Goal: Task Accomplishment & Management: Complete application form

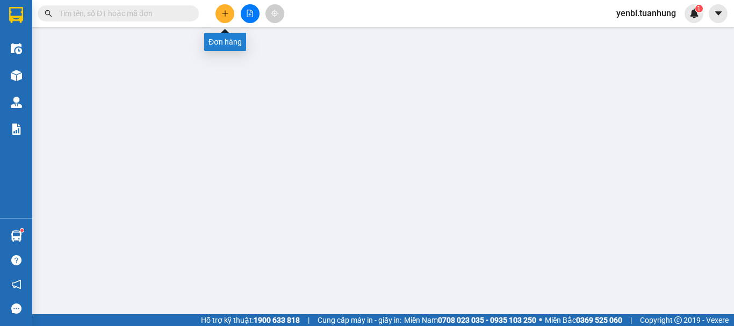
click at [229, 17] on button at bounding box center [224, 13] width 19 height 19
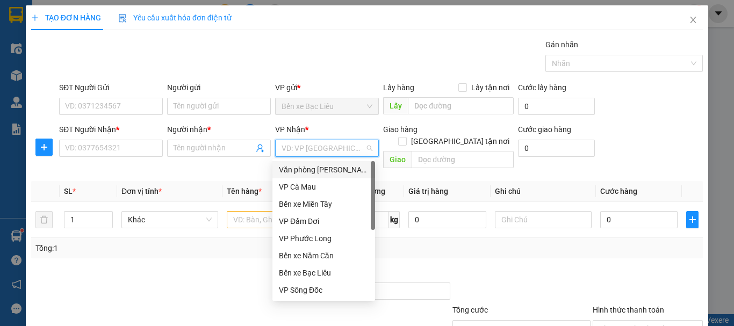
click at [309, 149] on input "search" at bounding box center [323, 148] width 83 height 16
click at [335, 169] on div "Văn phòng [PERSON_NAME]" at bounding box center [324, 170] width 90 height 12
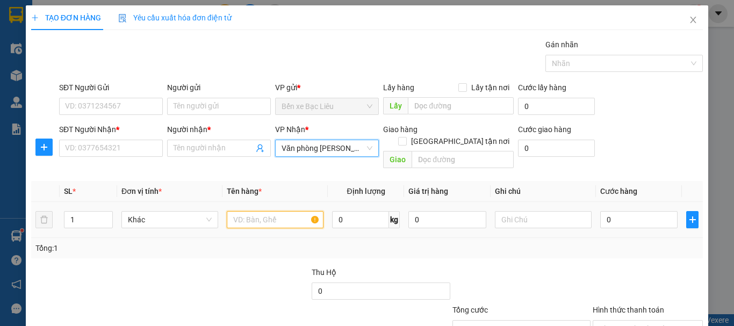
click at [256, 215] on input "text" at bounding box center [275, 219] width 97 height 17
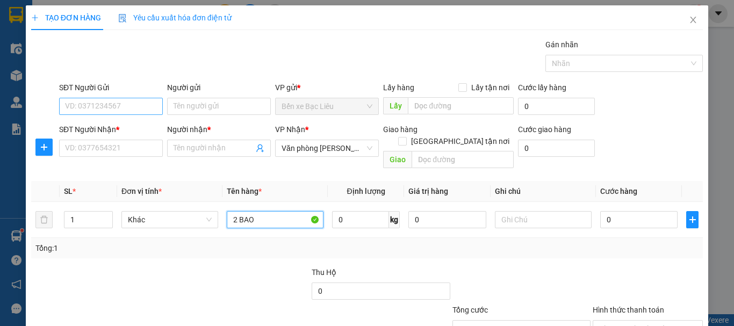
type input "2 BAO"
click at [137, 106] on input "SĐT Người Gửi" at bounding box center [111, 106] width 104 height 17
click at [137, 106] on input "0988110155" at bounding box center [111, 106] width 104 height 17
type input "0988110155"
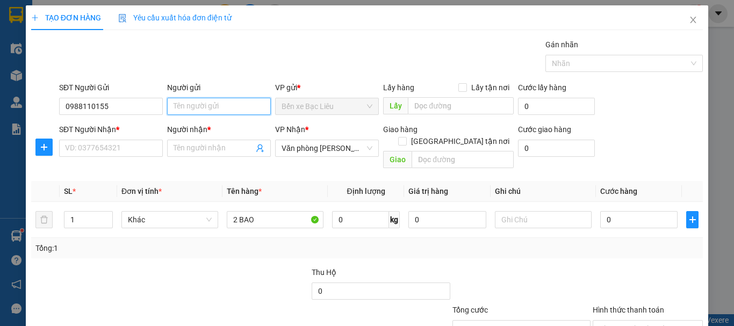
click at [197, 106] on input "Người gửi" at bounding box center [219, 106] width 104 height 17
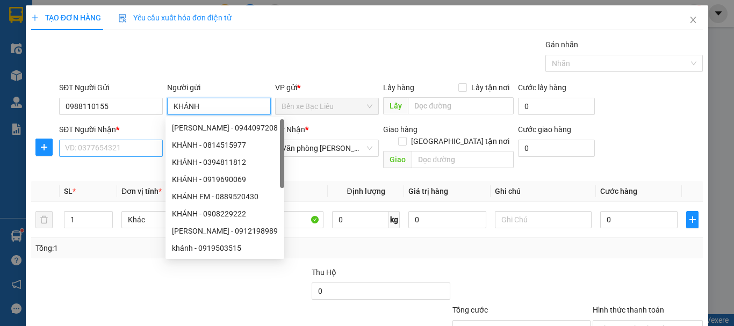
type input "KHÁNH"
click at [105, 141] on input "SĐT Người Nhận *" at bounding box center [111, 148] width 104 height 17
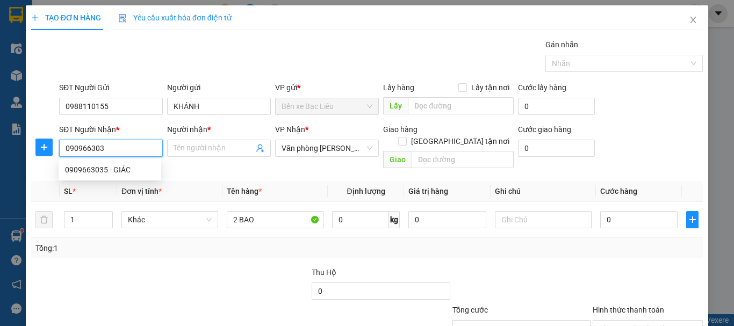
type input "0909663035"
drag, startPoint x: 112, startPoint y: 168, endPoint x: 244, endPoint y: 177, distance: 131.9
click at [112, 169] on div "0909663035 - GIÁC" at bounding box center [110, 170] width 90 height 12
type input "GIÁC"
type input "0909663035"
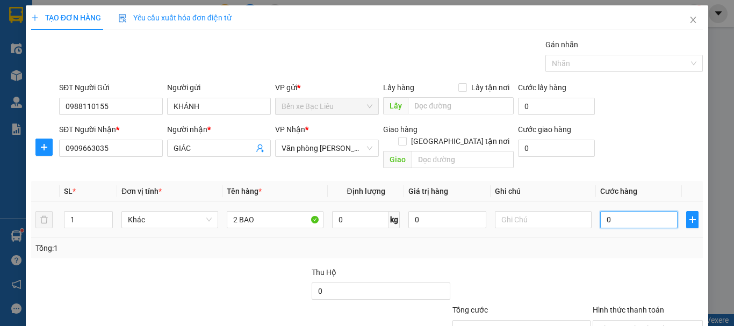
click at [625, 211] on input "0" at bounding box center [638, 219] width 77 height 17
type input "7"
type input "70"
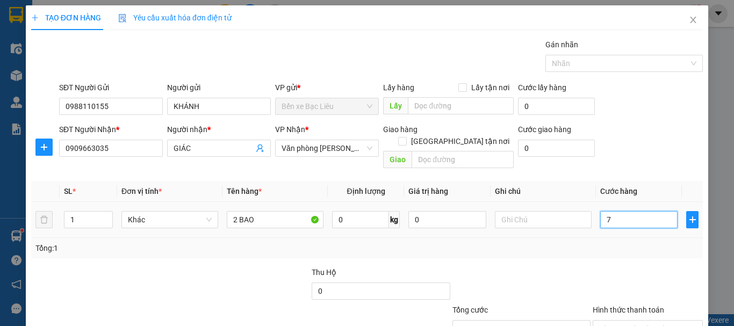
type input "70"
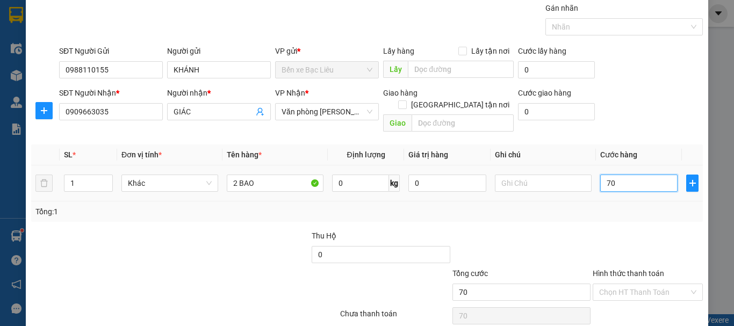
scroll to position [71, 0]
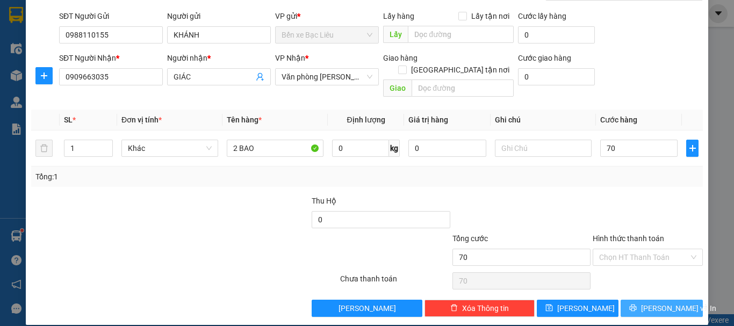
type input "70.000"
click at [637, 304] on icon "printer" at bounding box center [633, 308] width 8 height 8
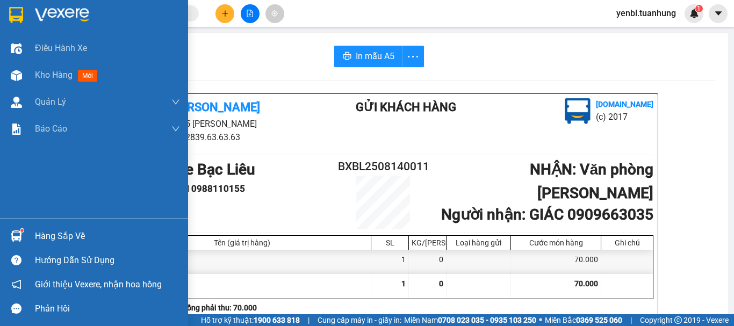
click at [13, 230] on img at bounding box center [16, 235] width 11 height 11
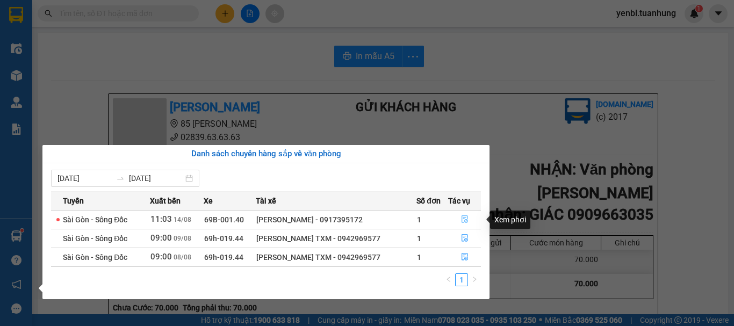
click at [464, 218] on icon "file-done" at bounding box center [465, 219] width 8 height 8
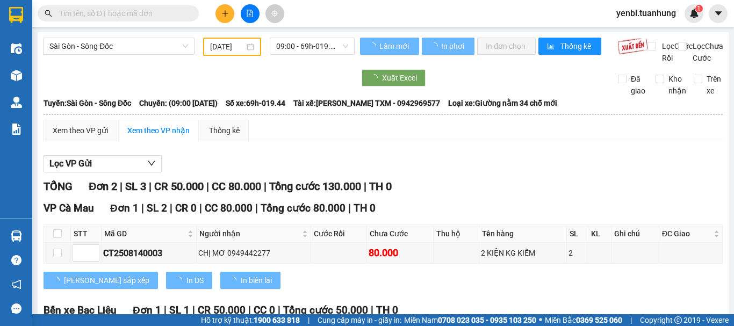
type input "[DATE]"
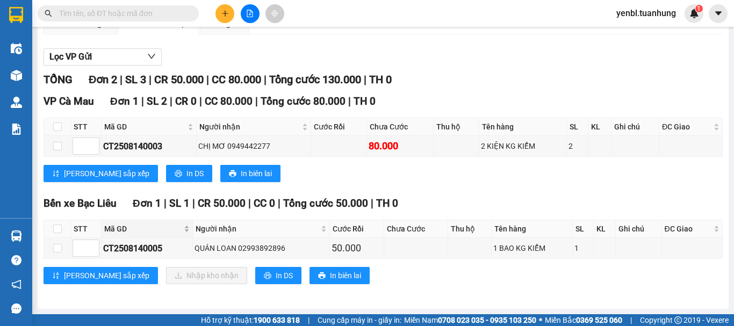
scroll to position [119, 0]
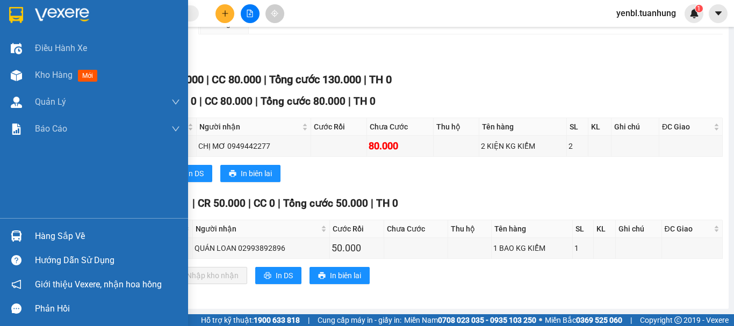
click at [31, 234] on div "Hàng sắp về" at bounding box center [94, 236] width 188 height 24
